Goal: Task Accomplishment & Management: Manage account settings

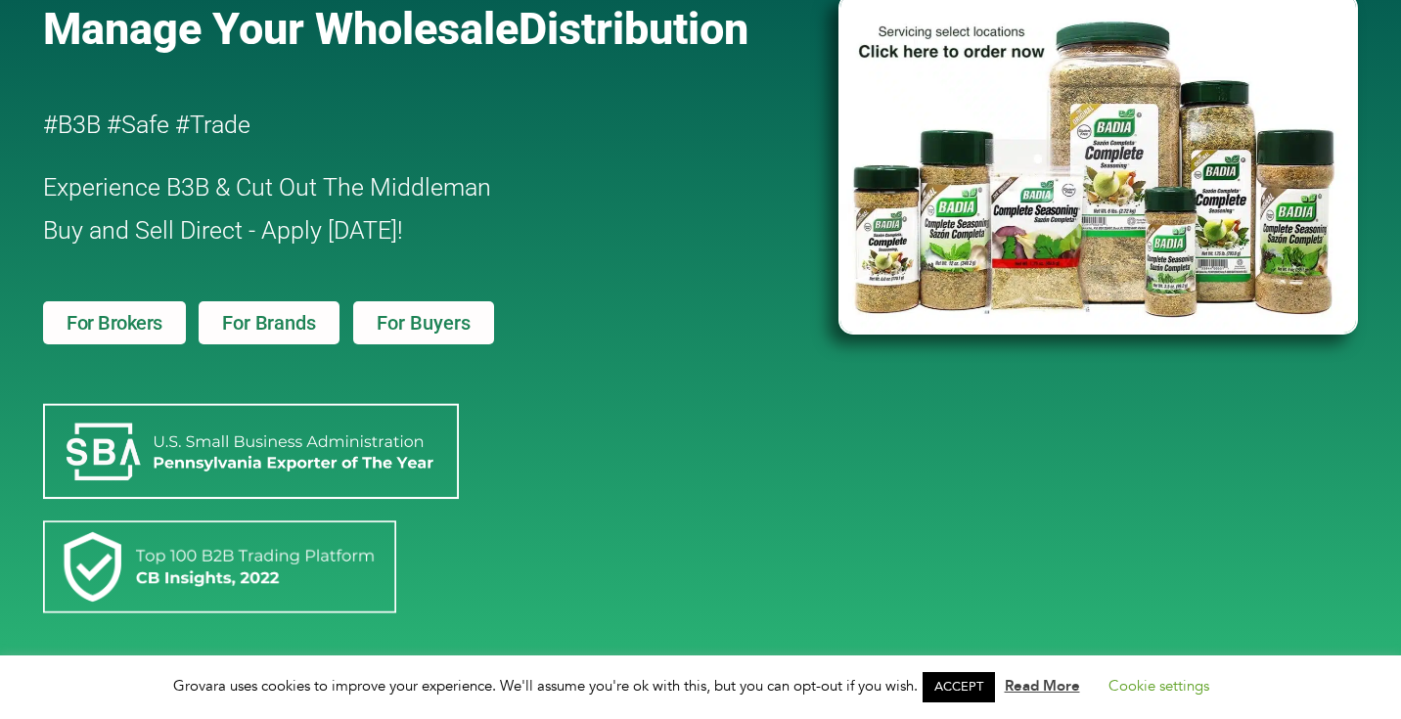
scroll to position [174, 0]
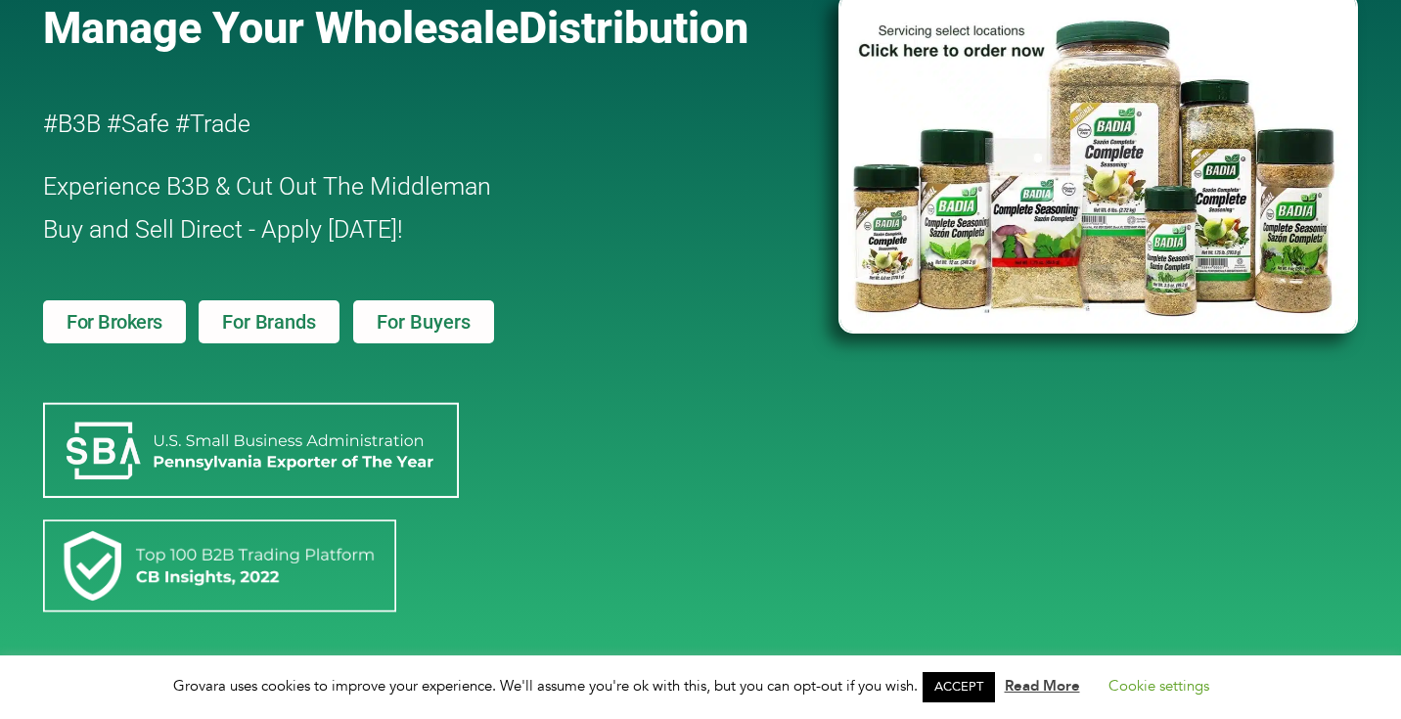
click at [289, 317] on span "For Brands" at bounding box center [268, 322] width 93 height 20
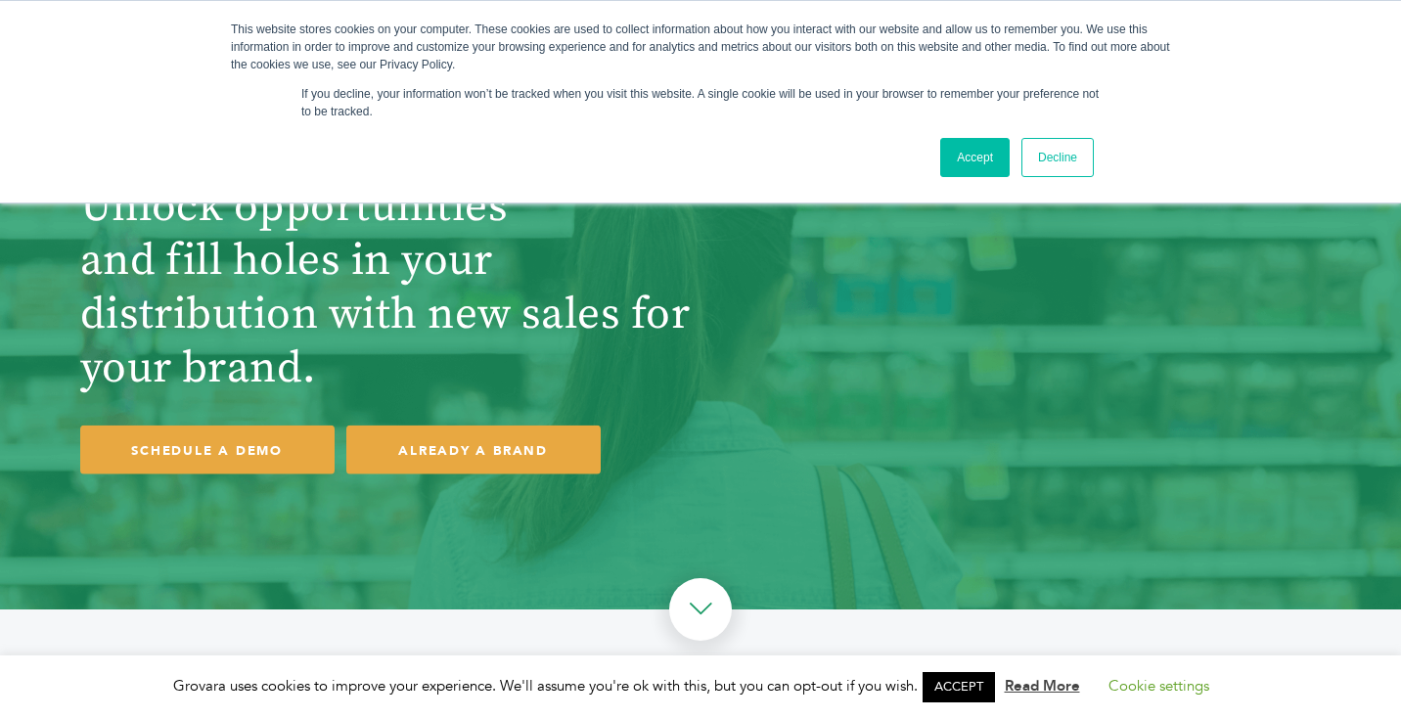
click at [967, 162] on link "Accept" at bounding box center [974, 157] width 69 height 39
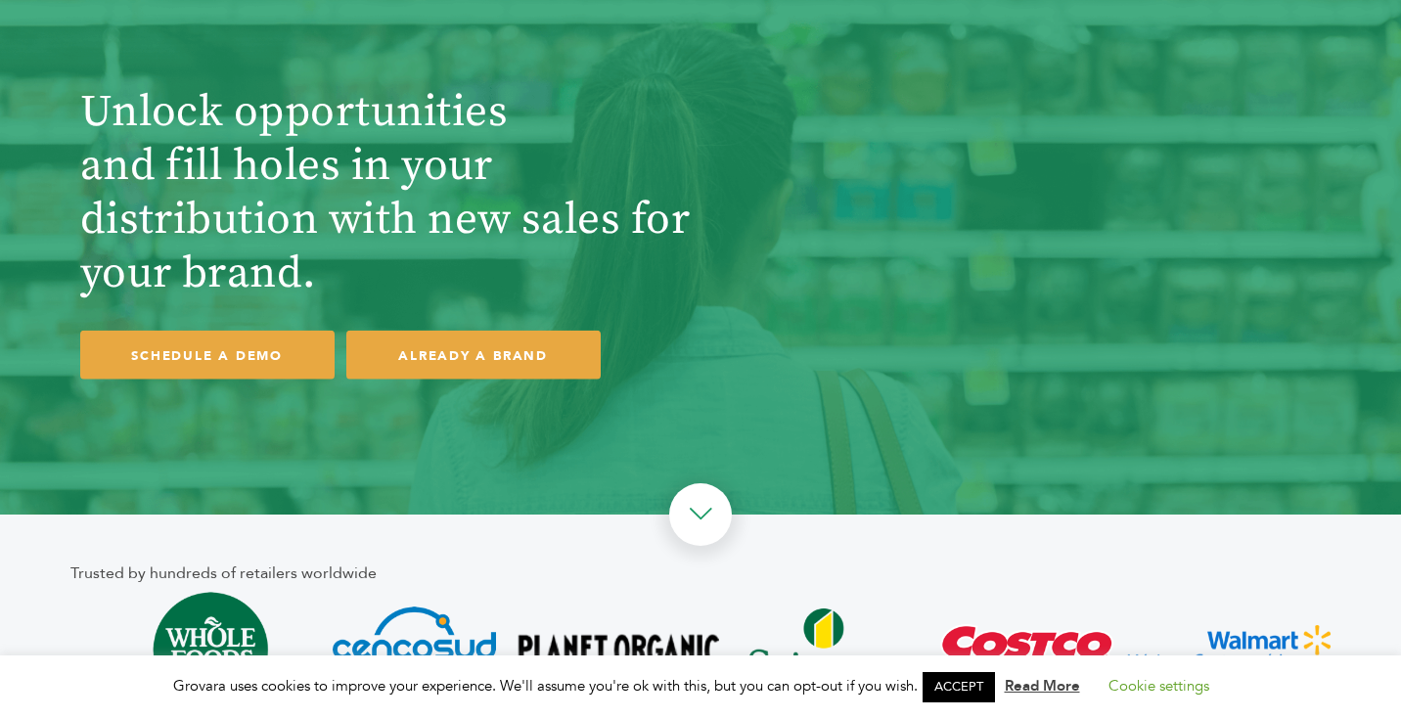
scroll to position [89, 0]
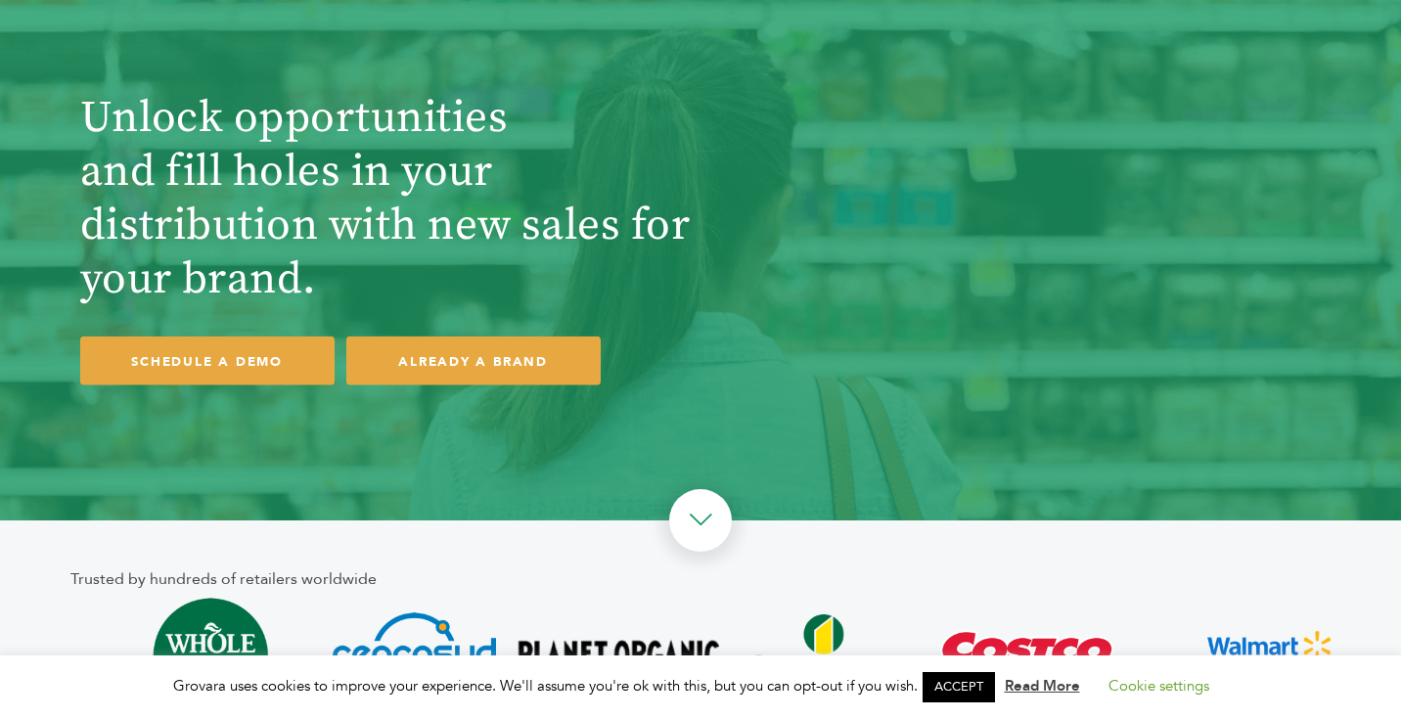
click at [467, 359] on link "ALREADY A BRAND" at bounding box center [473, 360] width 254 height 50
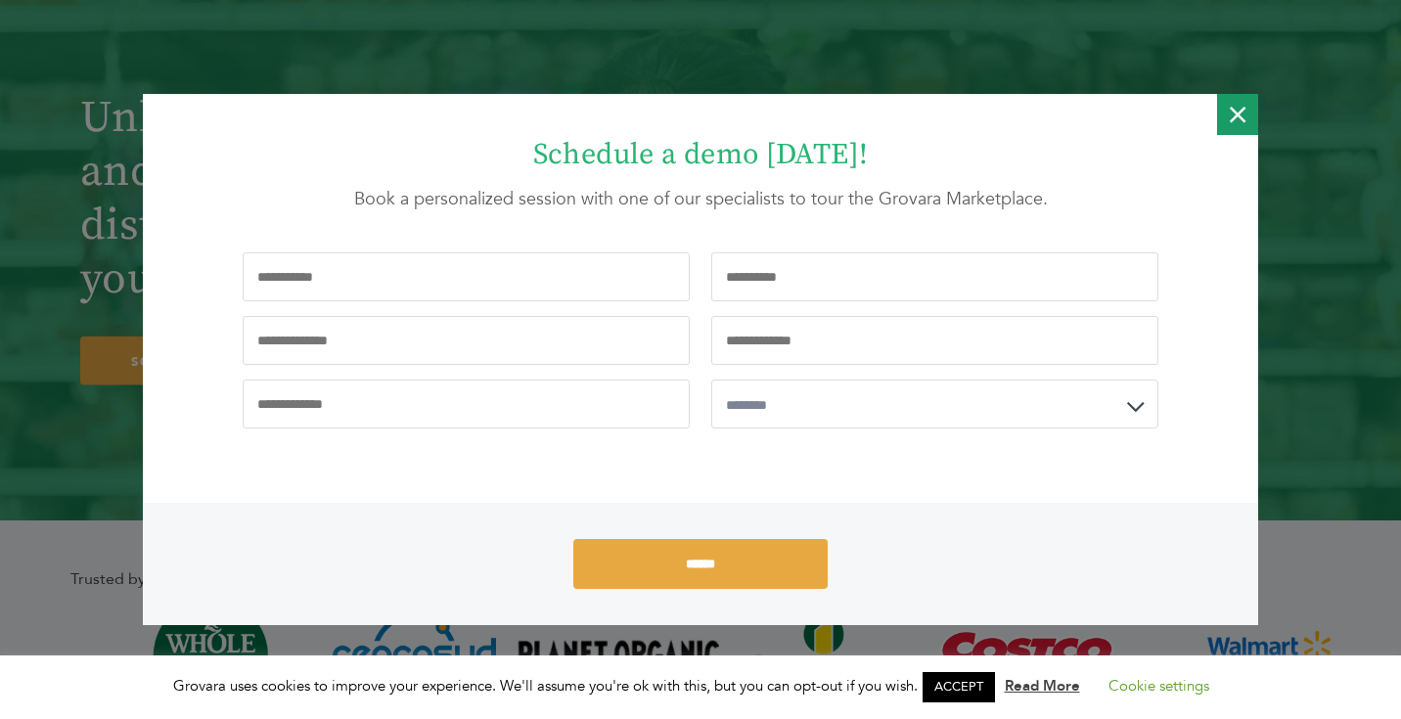
click at [1222, 111] on div "Close" at bounding box center [1237, 114] width 41 height 41
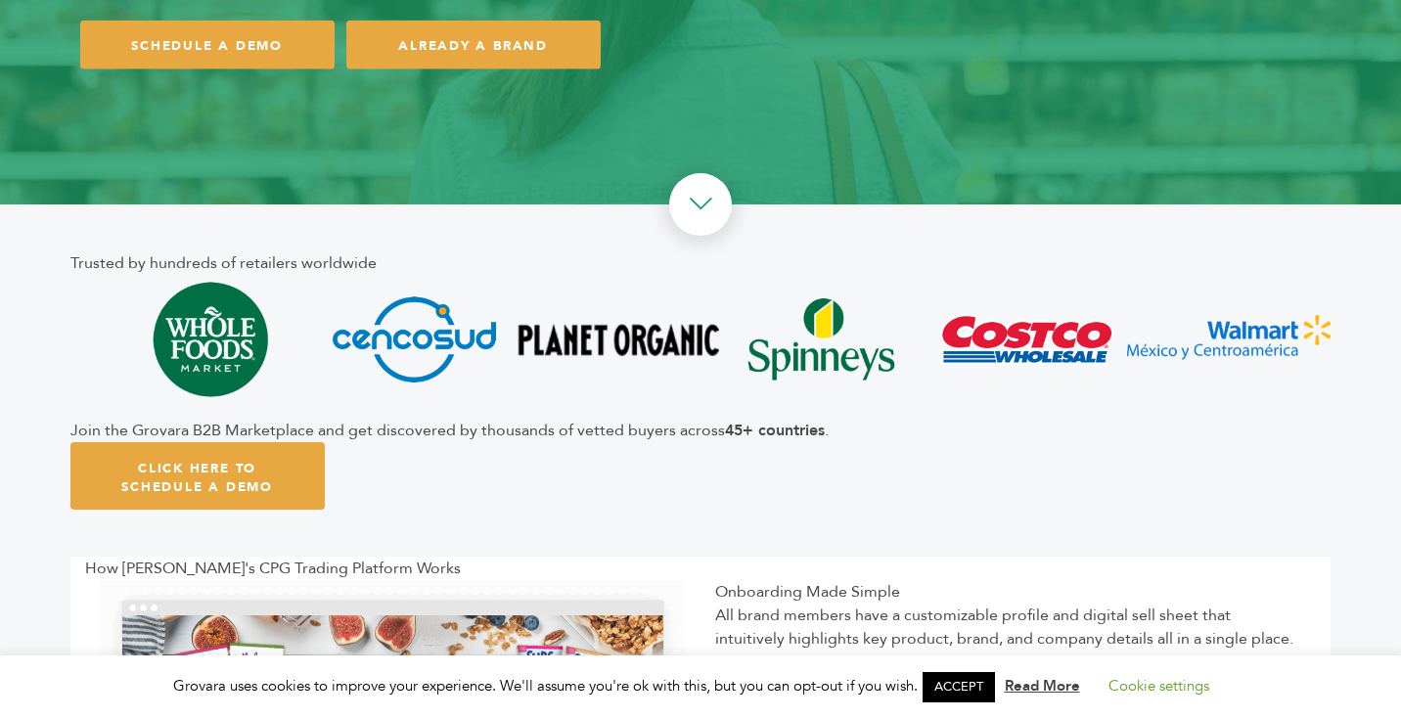
scroll to position [528, 0]
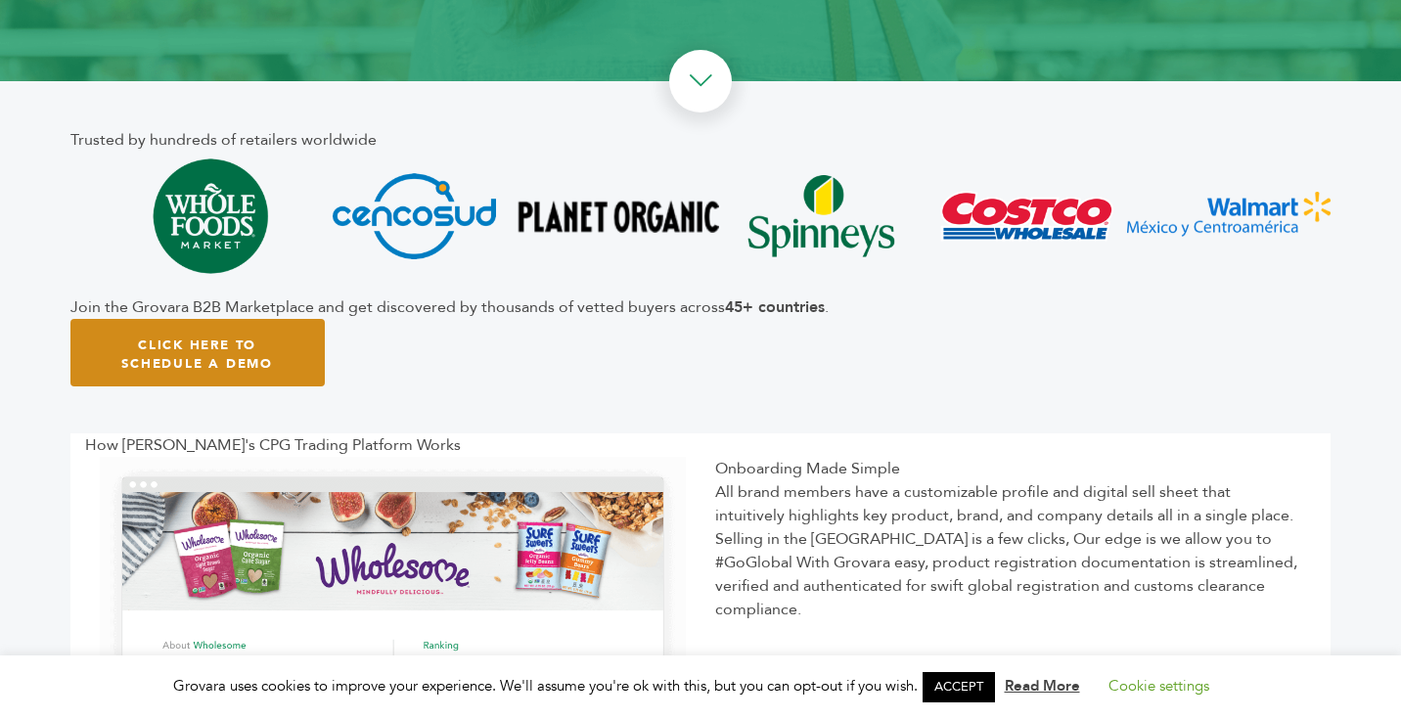
click at [203, 358] on span "Click Here To Schedule A Demo" at bounding box center [197, 353] width 152 height 35
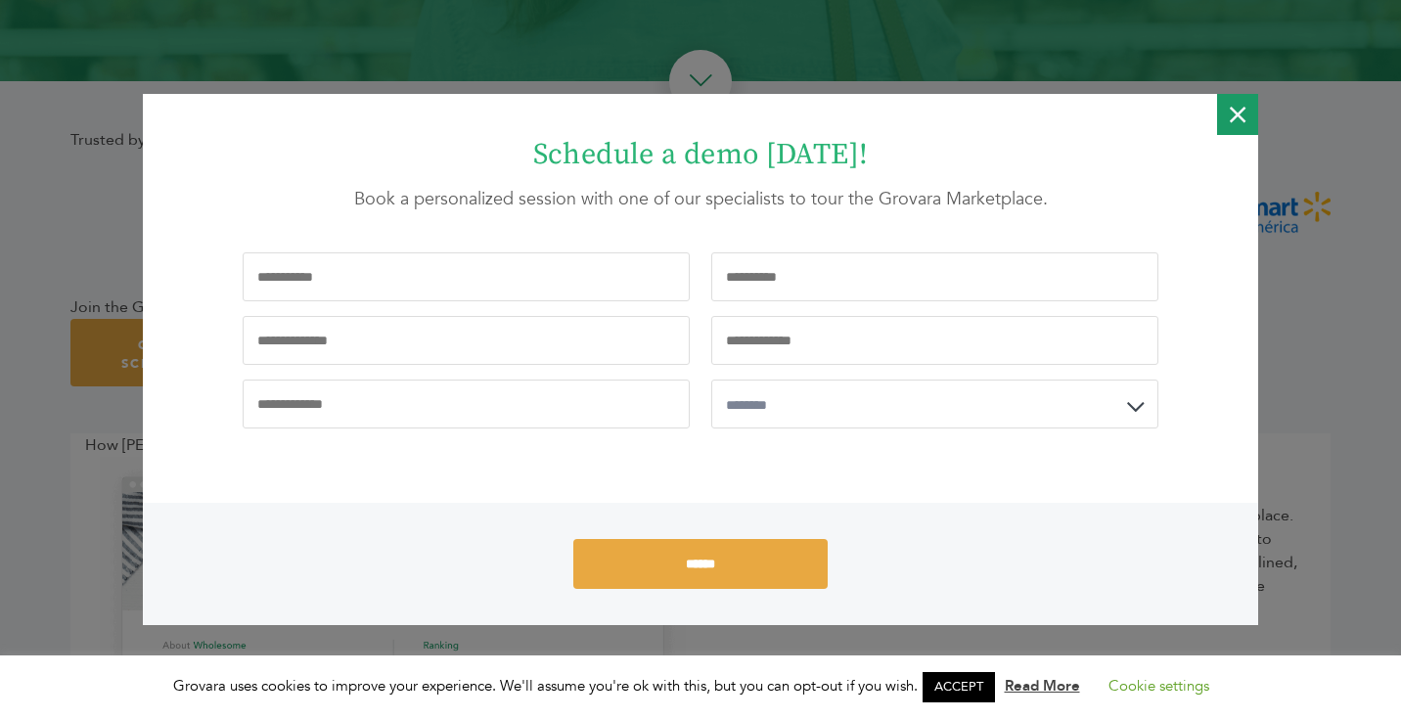
click at [1242, 118] on icon "Close" at bounding box center [1237, 114] width 16 height 41
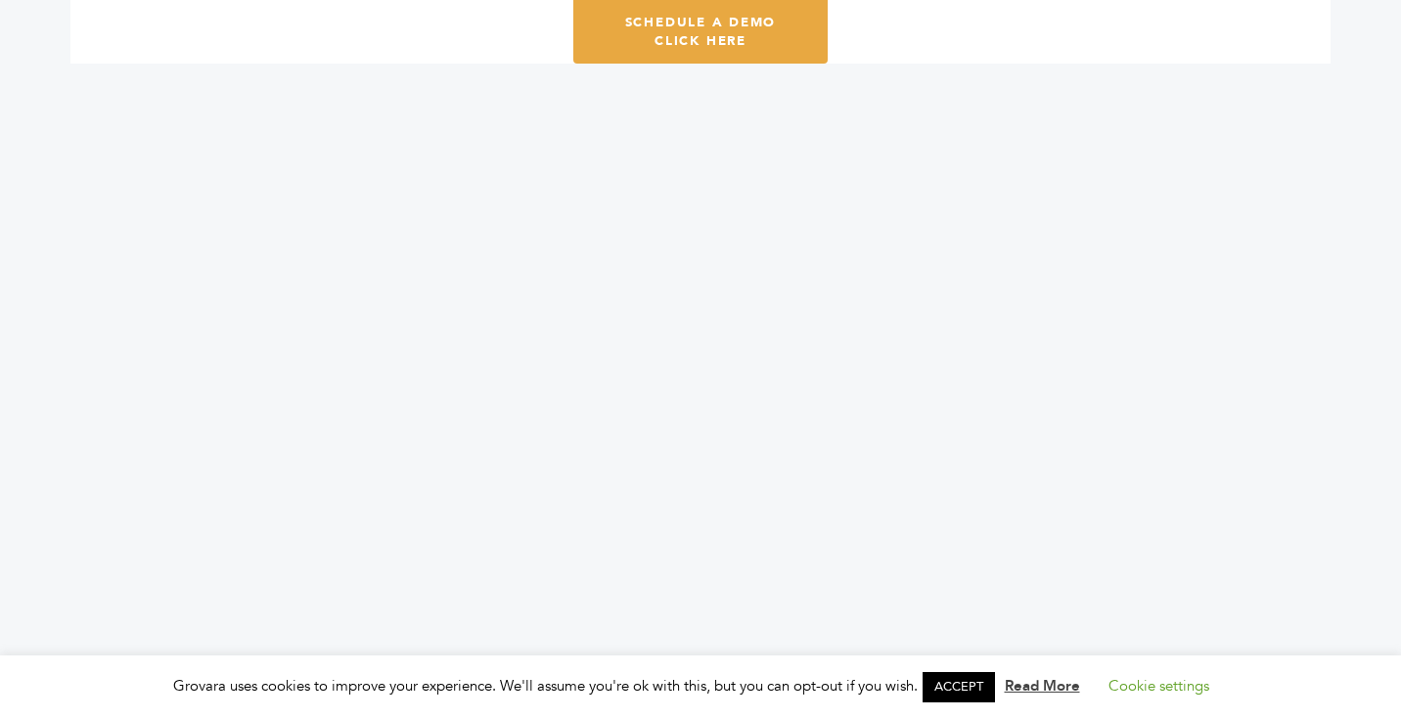
scroll to position [2656, 0]
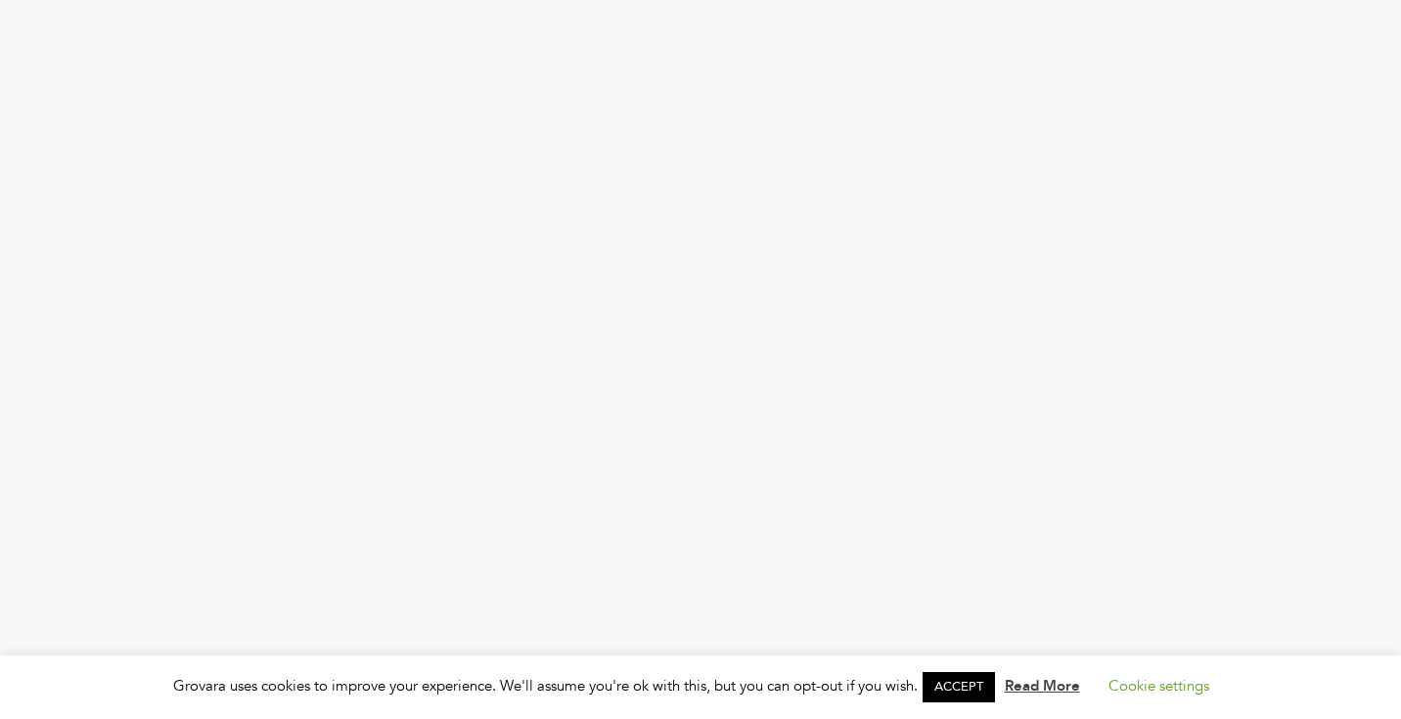
click at [644, 522] on article at bounding box center [700, 327] width 1303 height 458
click at [467, 507] on article at bounding box center [700, 327] width 1303 height 458
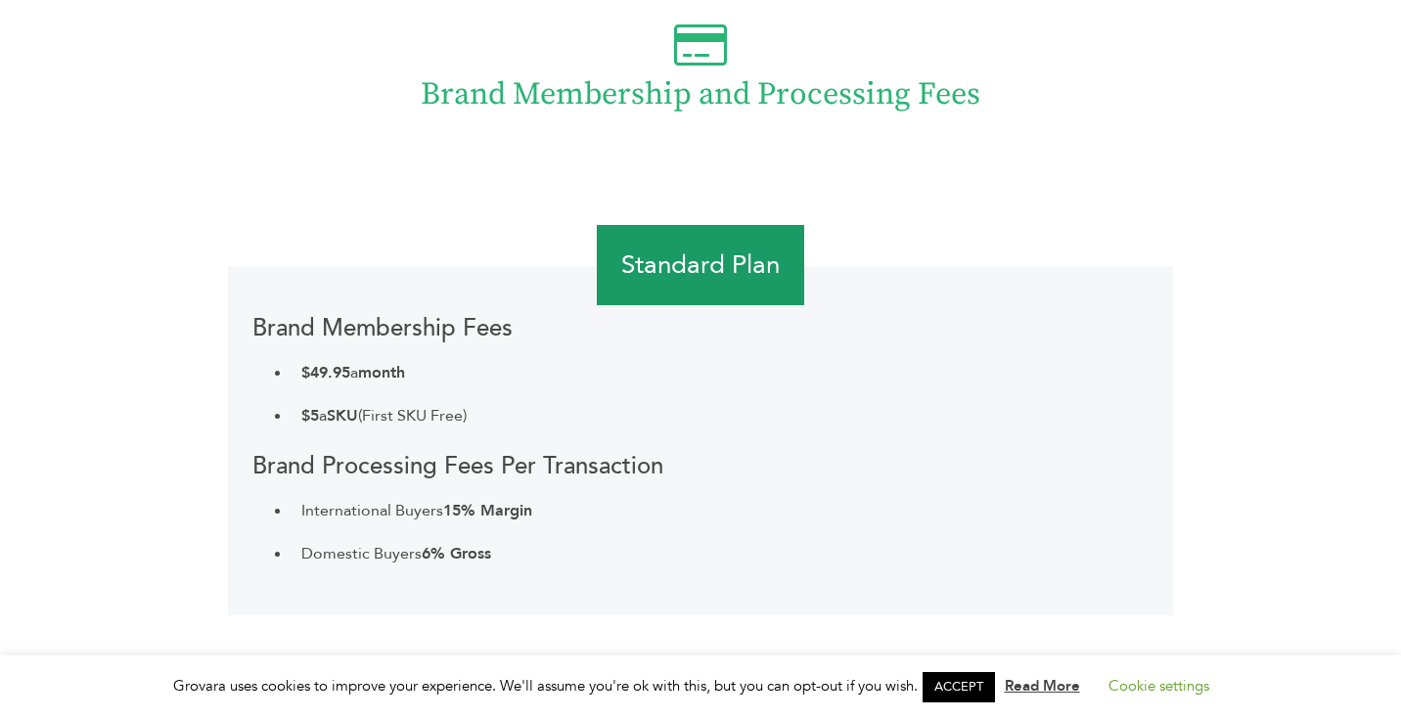
scroll to position [3603, 0]
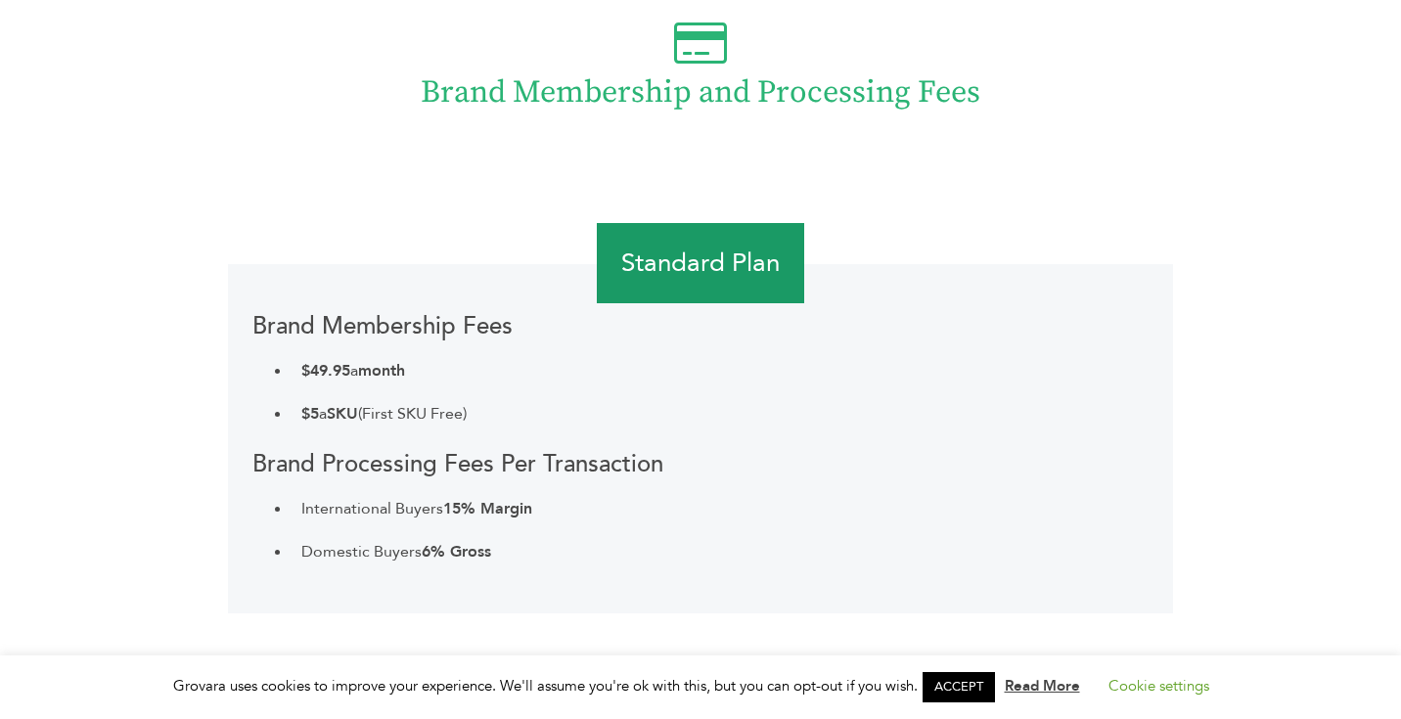
drag, startPoint x: 483, startPoint y: 411, endPoint x: 223, endPoint y: 408, distance: 260.2
click at [223, 408] on div "Brand Membership and Processing Fees Standard Plan Brand Membership Fees $49.95…" at bounding box center [700, 311] width 1261 height 697
click at [504, 425] on li "$5 a SKU (First SKU Free)" at bounding box center [720, 413] width 858 height 43
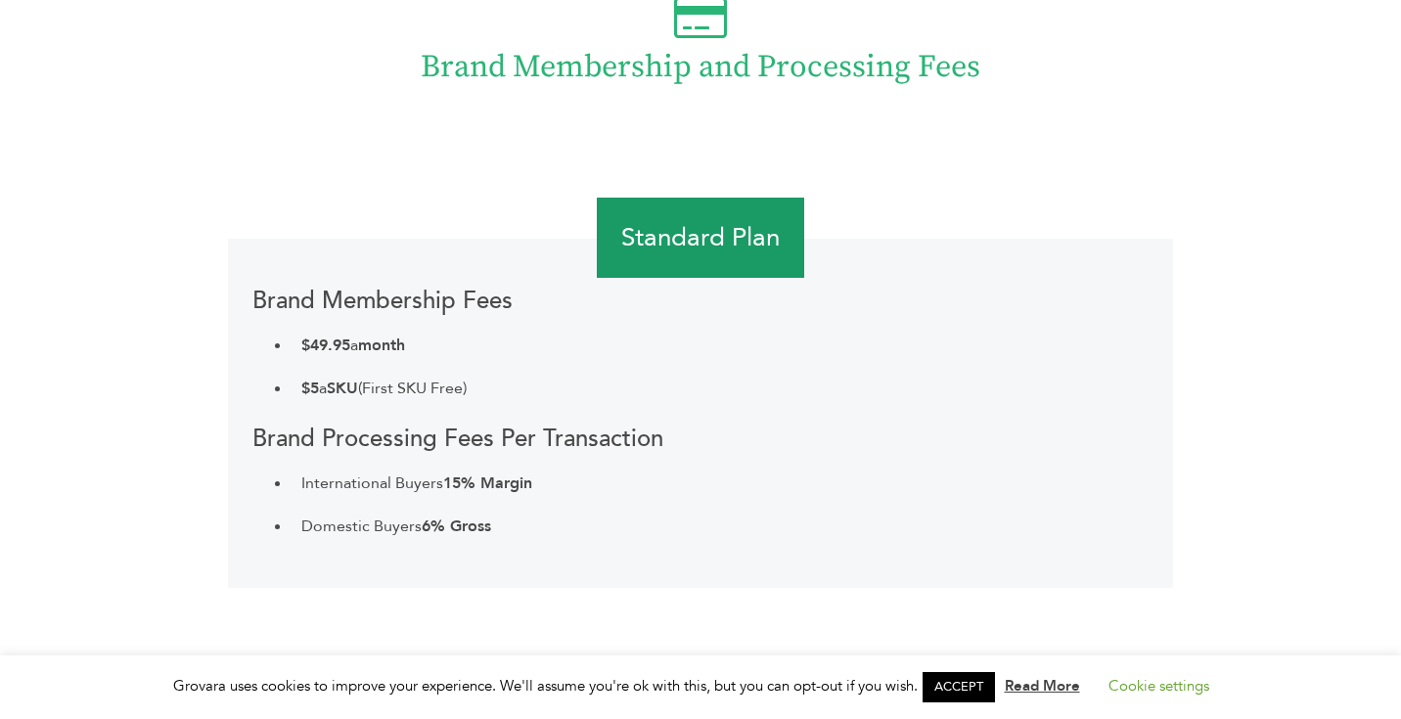
scroll to position [3658, 0]
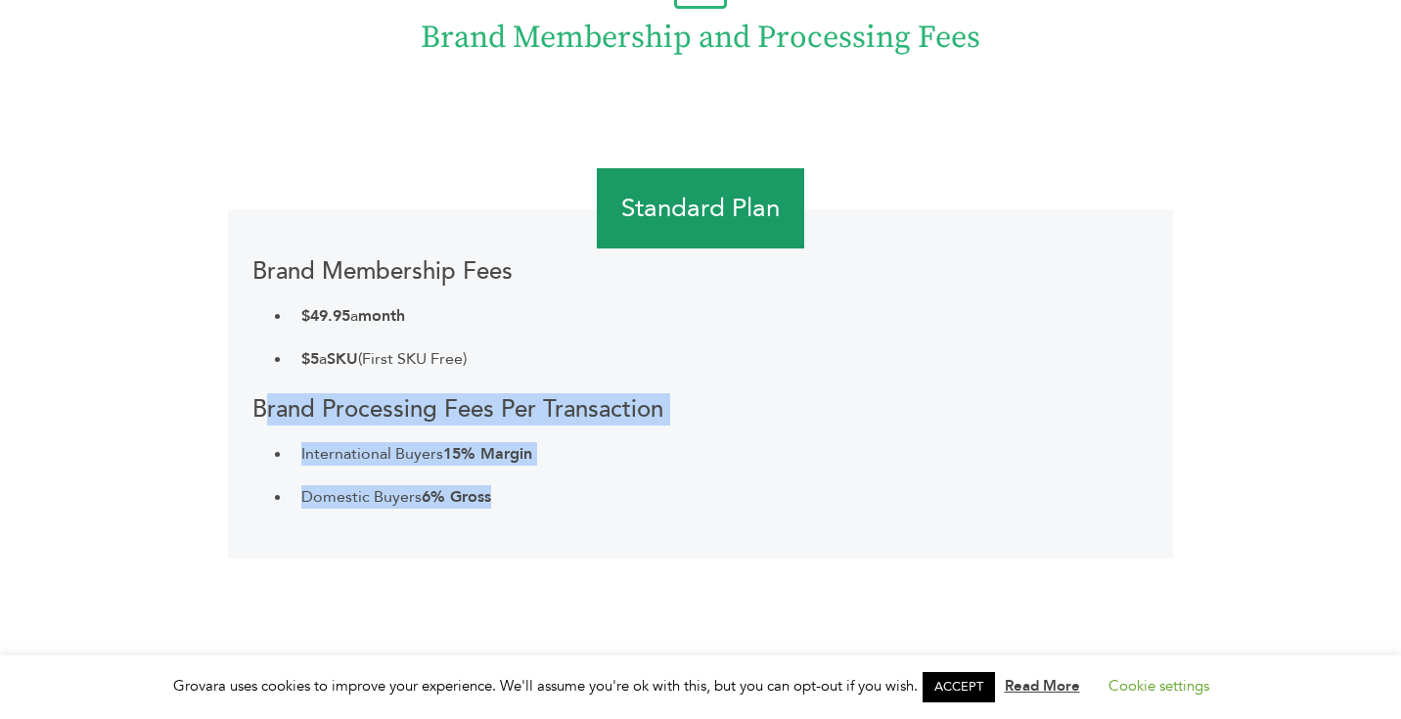
drag, startPoint x: 253, startPoint y: 404, endPoint x: 540, endPoint y: 498, distance: 301.6
click at [540, 498] on div "Brand Membership Fees $49.95 a month $5 a SKU (First SKU Free) Brand Processing…" at bounding box center [701, 383] width 946 height 349
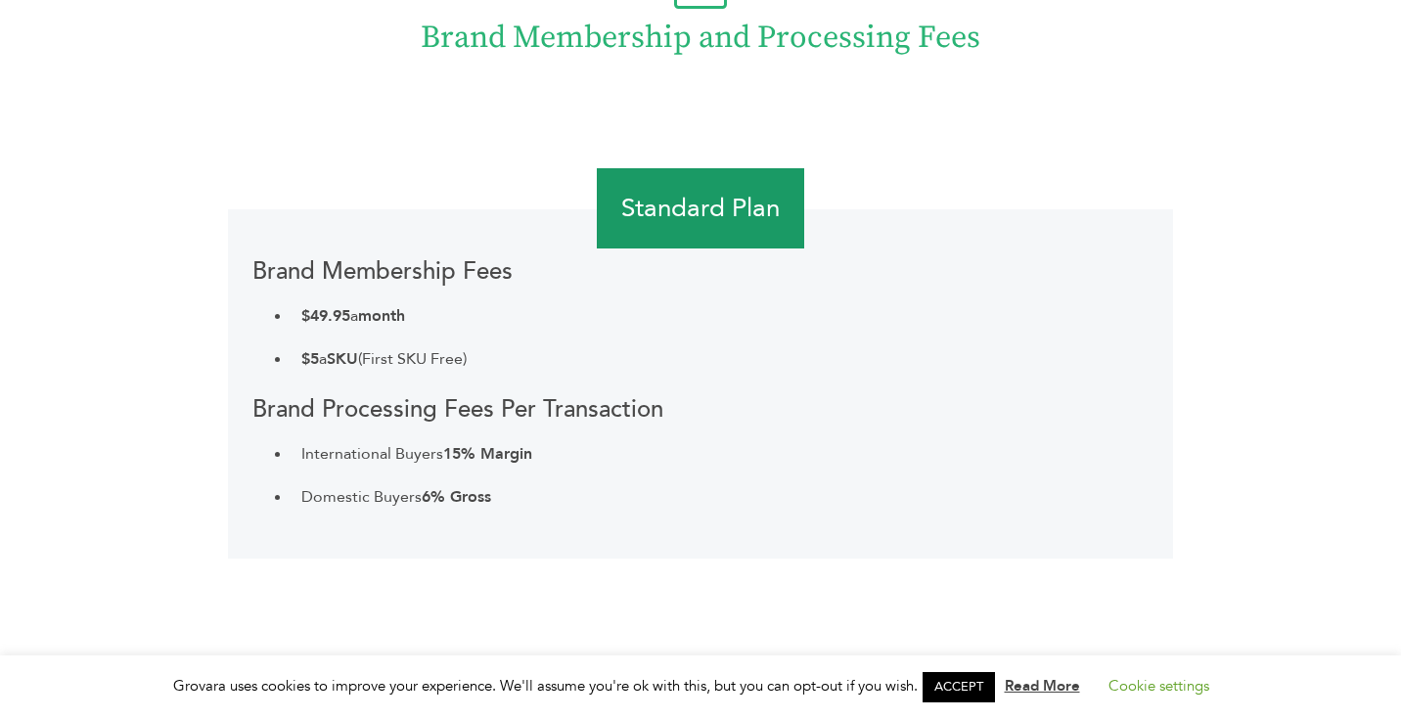
click at [557, 513] on li "Domestic Buyers 6% Gross" at bounding box center [720, 496] width 858 height 43
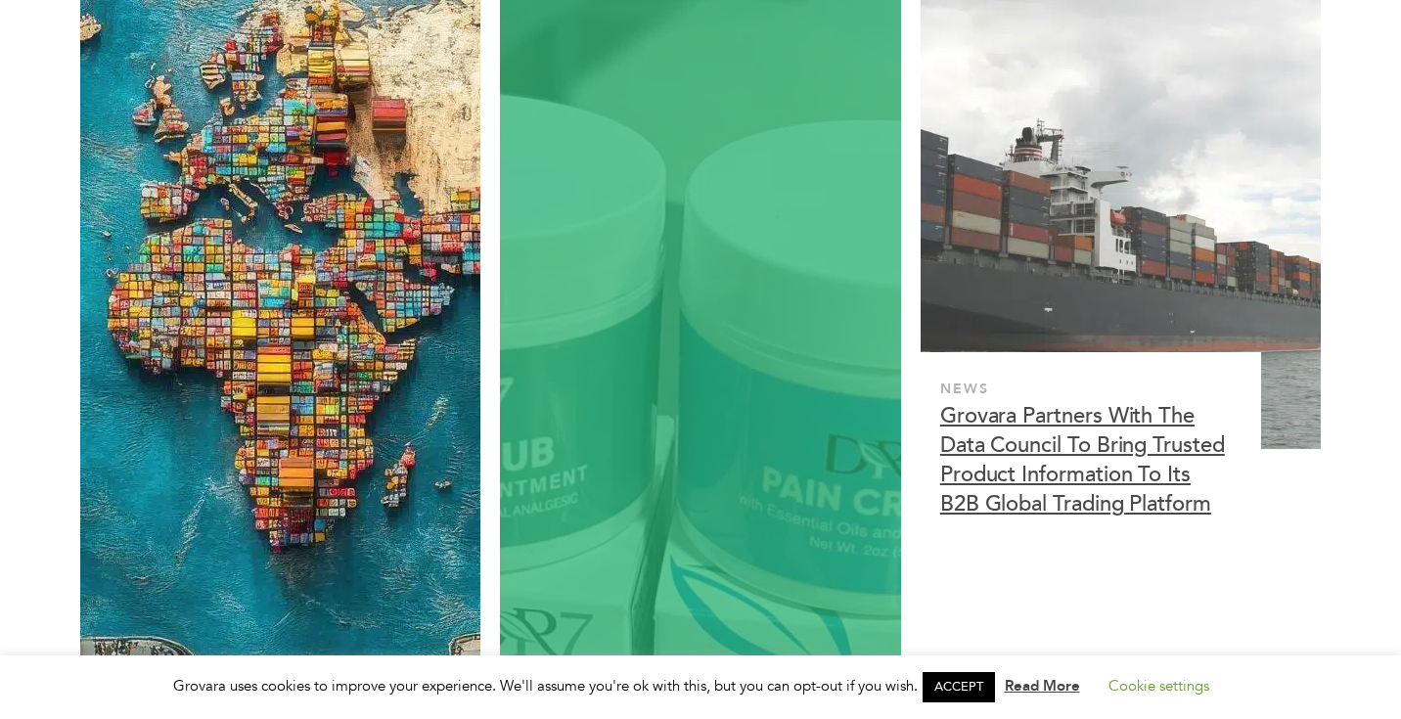
scroll to position [4779, 0]
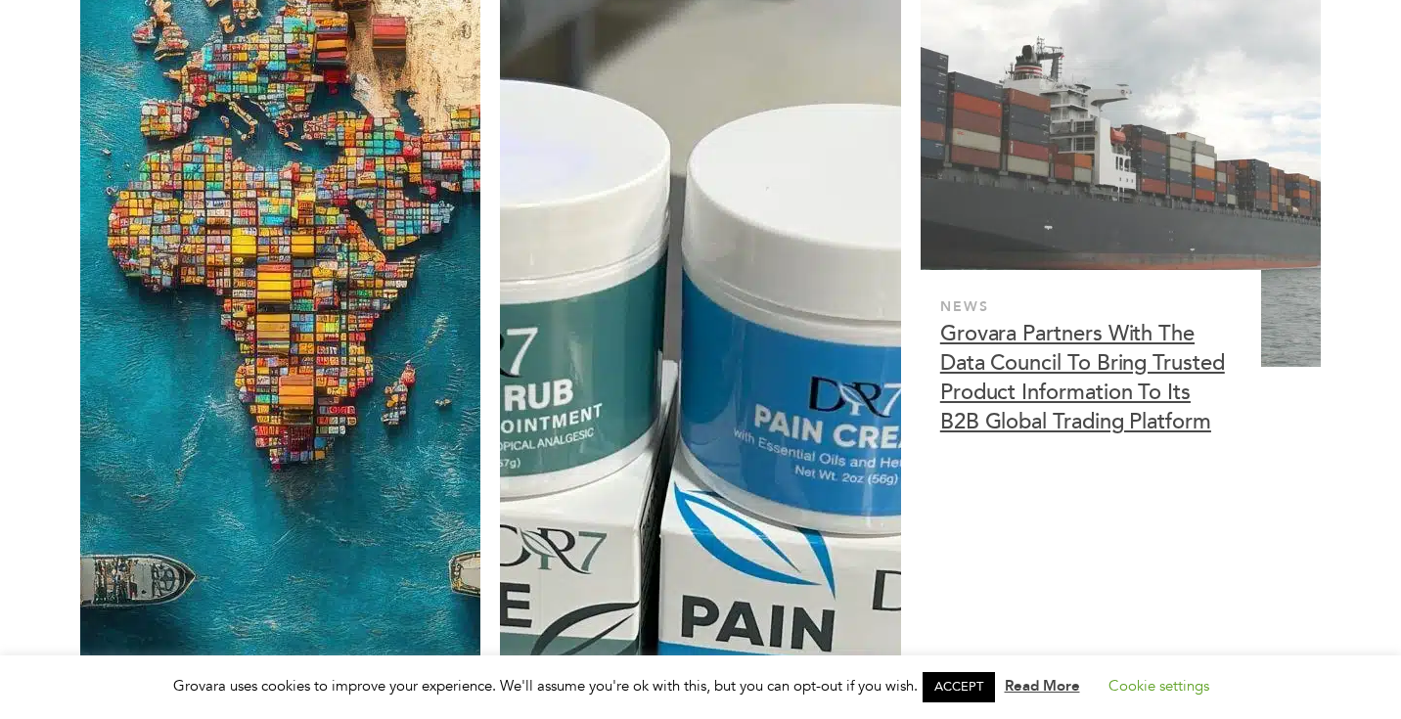
click at [969, 685] on link "ACCEPT" at bounding box center [958, 687] width 72 height 30
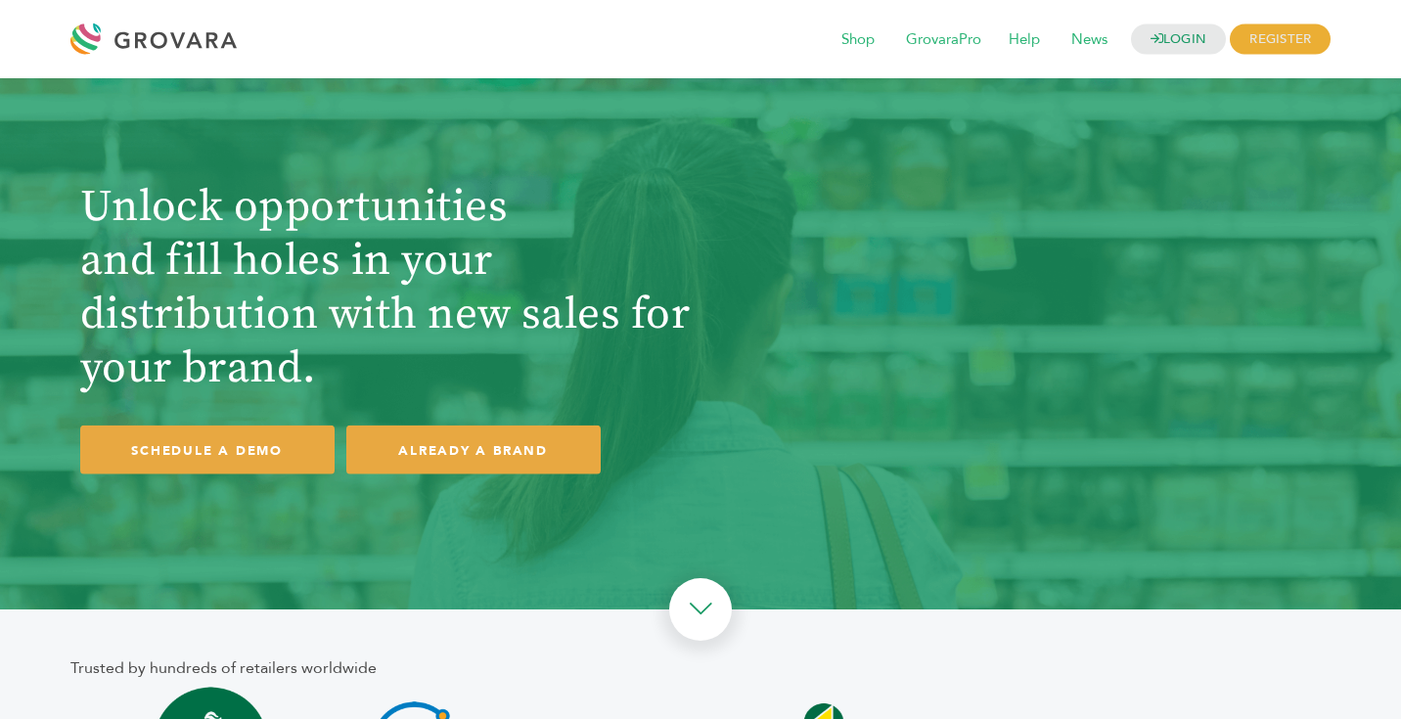
scroll to position [0, 0]
